Goal: Information Seeking & Learning: Learn about a topic

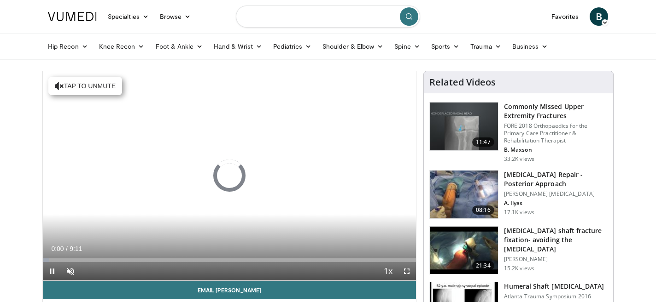
click at [319, 25] on input "Search topics, interventions" at bounding box center [328, 17] width 184 height 22
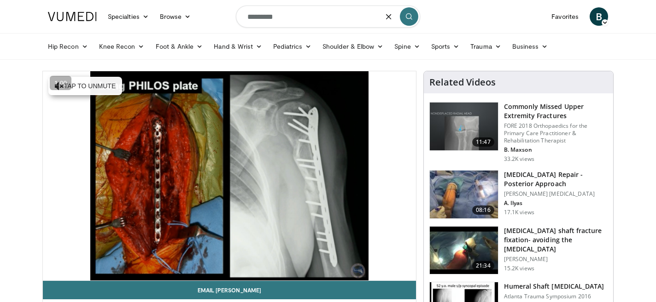
type input "*********"
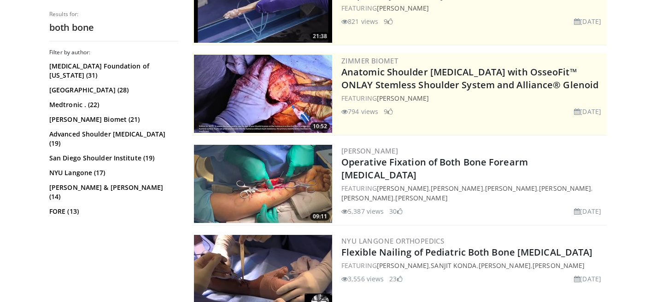
scroll to position [140, 0]
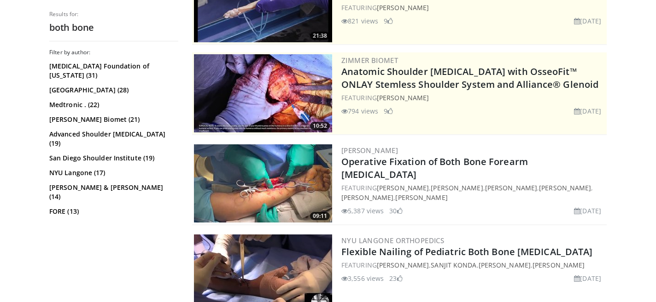
click at [287, 171] on img at bounding box center [263, 184] width 138 height 78
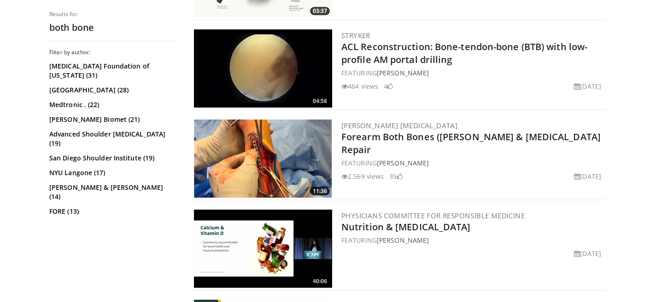
scroll to position [616, 0]
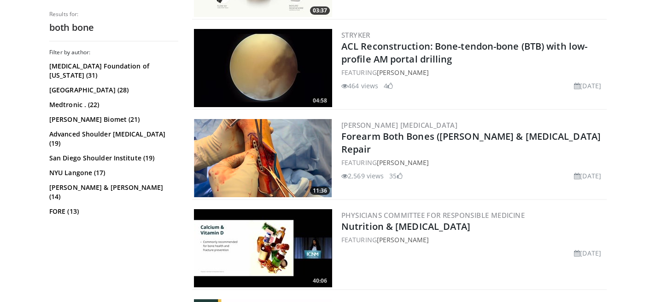
click at [257, 157] on img at bounding box center [263, 158] width 138 height 78
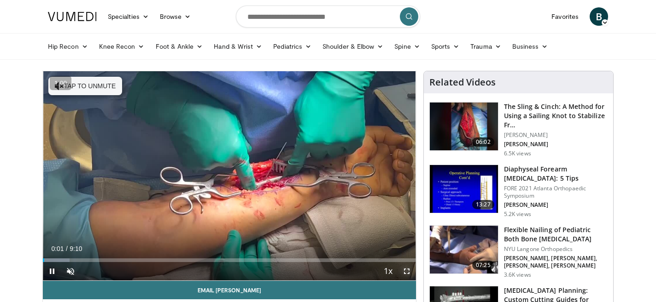
click at [406, 272] on span "Video Player" at bounding box center [406, 271] width 18 height 18
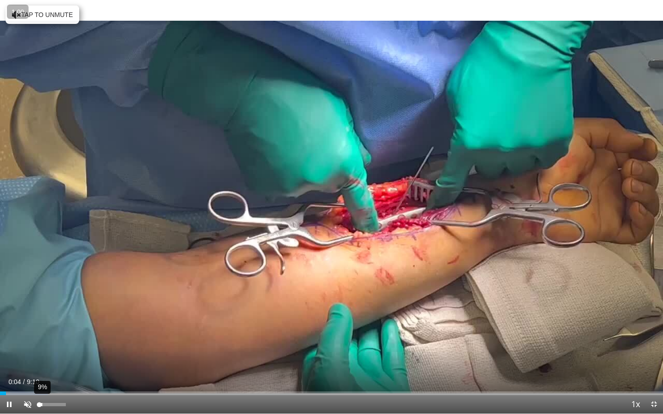
click at [44, 302] on div "9%" at bounding box center [52, 404] width 26 height 3
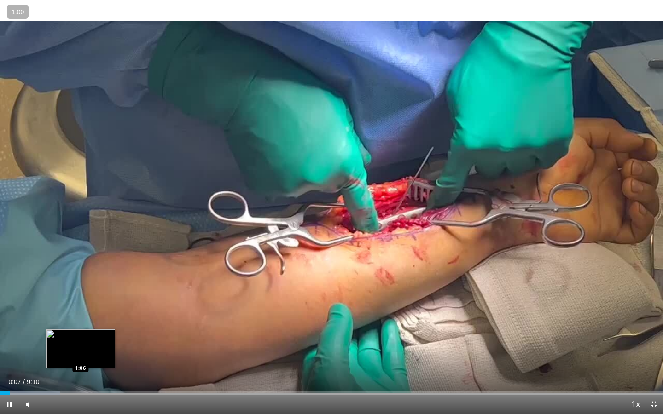
click at [82, 302] on div "Loaded : 9.00% 0:08 1:06" at bounding box center [331, 391] width 663 height 9
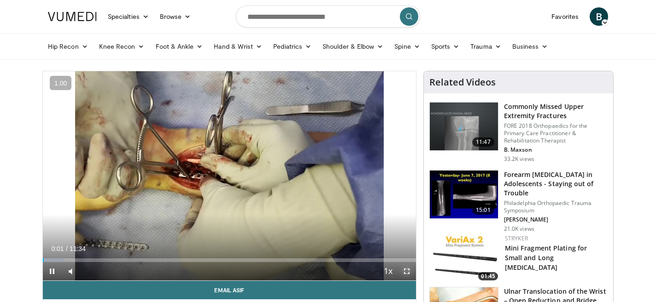
click at [406, 271] on span "Video Player" at bounding box center [406, 271] width 18 height 18
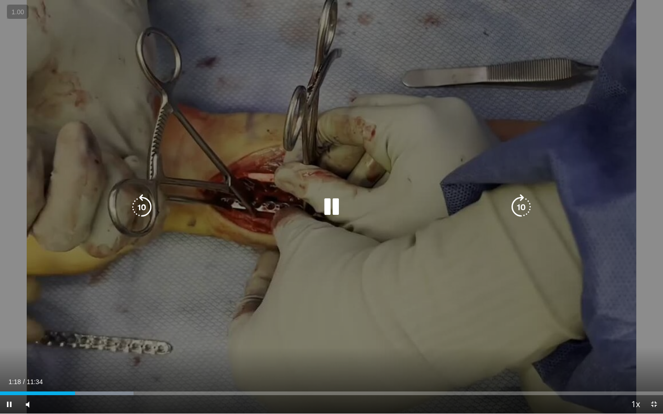
click at [542, 183] on div "10 seconds Tap to unmute" at bounding box center [331, 207] width 663 height 414
click at [332, 209] on icon "Video Player" at bounding box center [332, 207] width 26 height 26
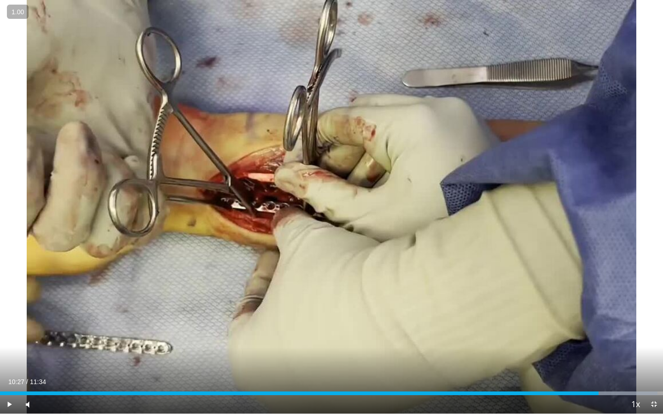
click at [655, 109] on div "10 seconds Tap to unmute" at bounding box center [331, 207] width 663 height 414
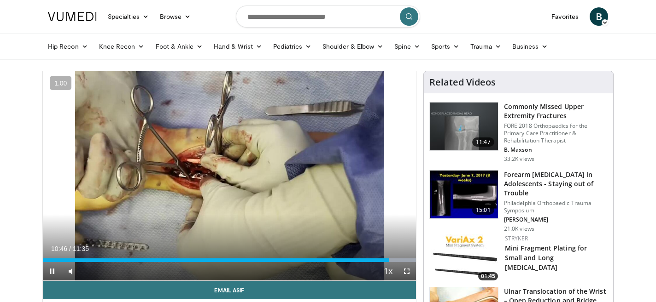
click at [231, 176] on div "10 seconds Tap to unmute" at bounding box center [229, 175] width 373 height 209
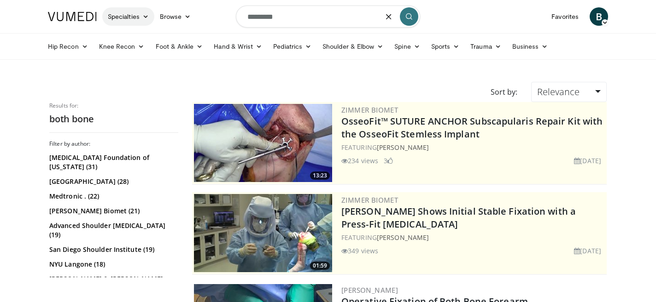
drag, startPoint x: 288, startPoint y: 15, endPoint x: 147, endPoint y: 14, distance: 141.3
click at [147, 14] on nav "Specialties Adult & Family Medicine Allergy, [MEDICAL_DATA], Immunology Anesthe…" at bounding box center [327, 16] width 571 height 33
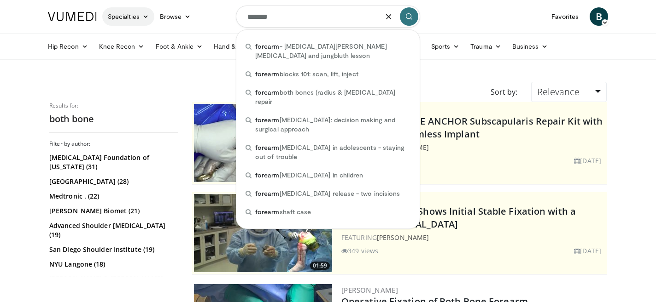
type input "*******"
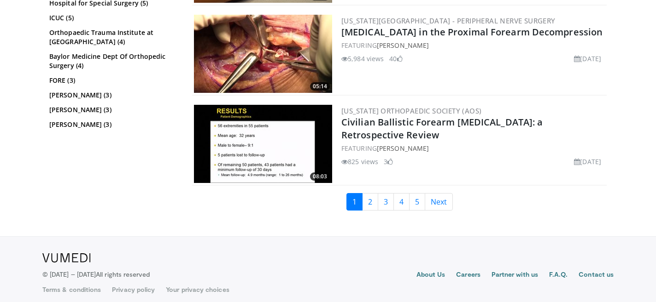
scroll to position [2361, 0]
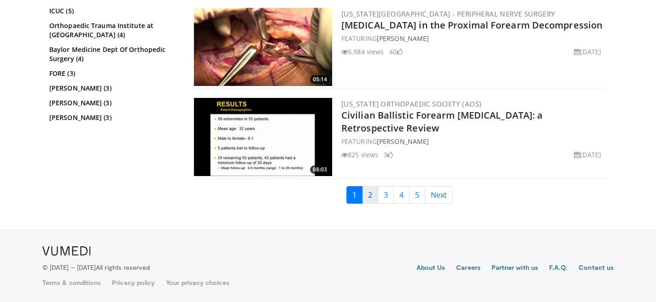
click at [366, 193] on link "2" at bounding box center [370, 194] width 16 height 17
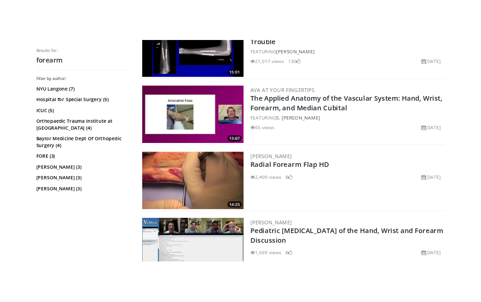
scroll to position [561, 0]
